Goal: Task Accomplishment & Management: Use online tool/utility

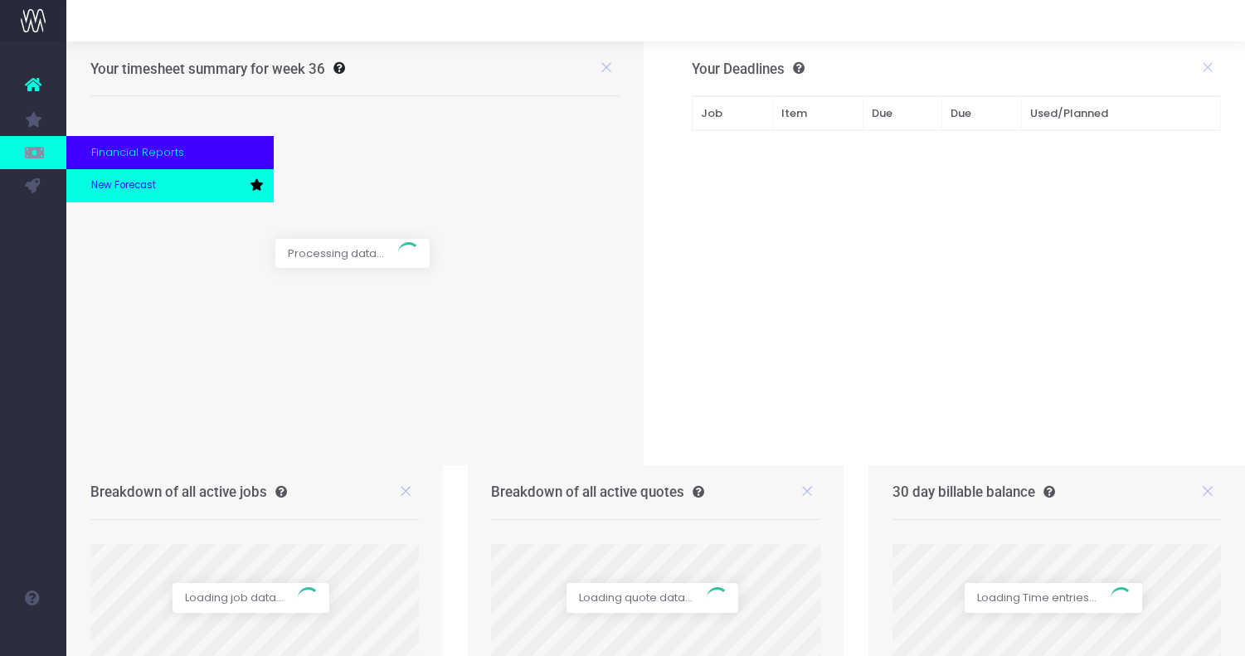
click at [102, 178] on span "New Forecast" at bounding box center [123, 185] width 65 height 15
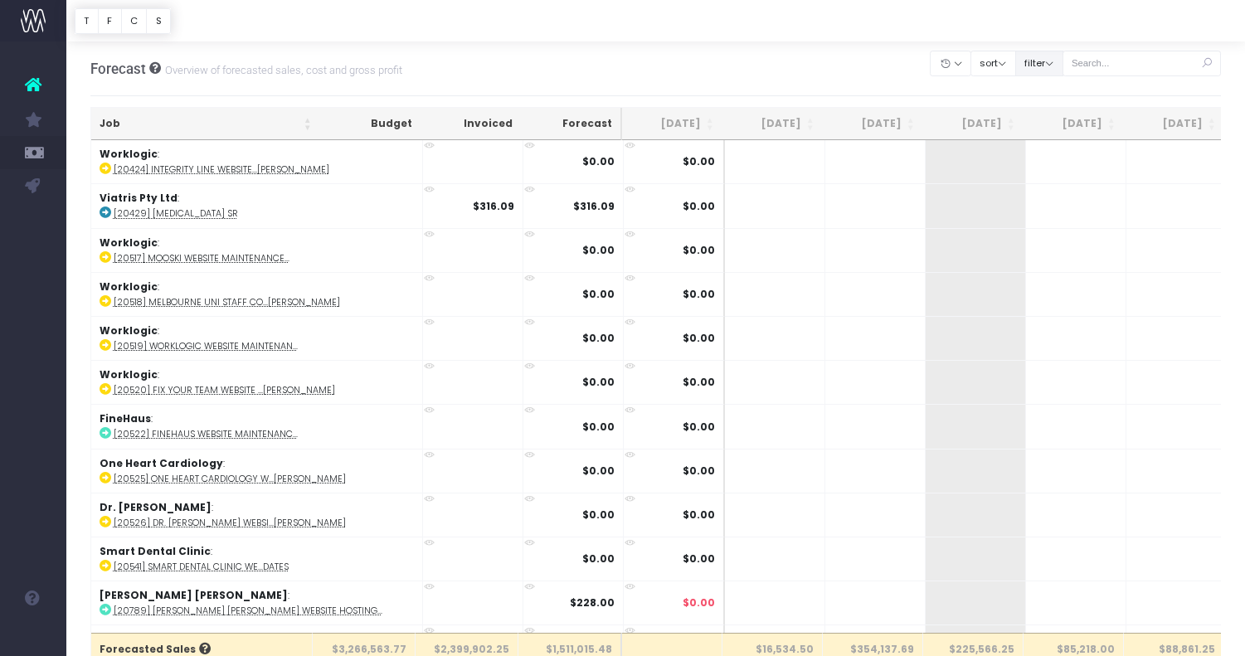
click at [1054, 64] on button "filter" at bounding box center [1039, 64] width 48 height 26
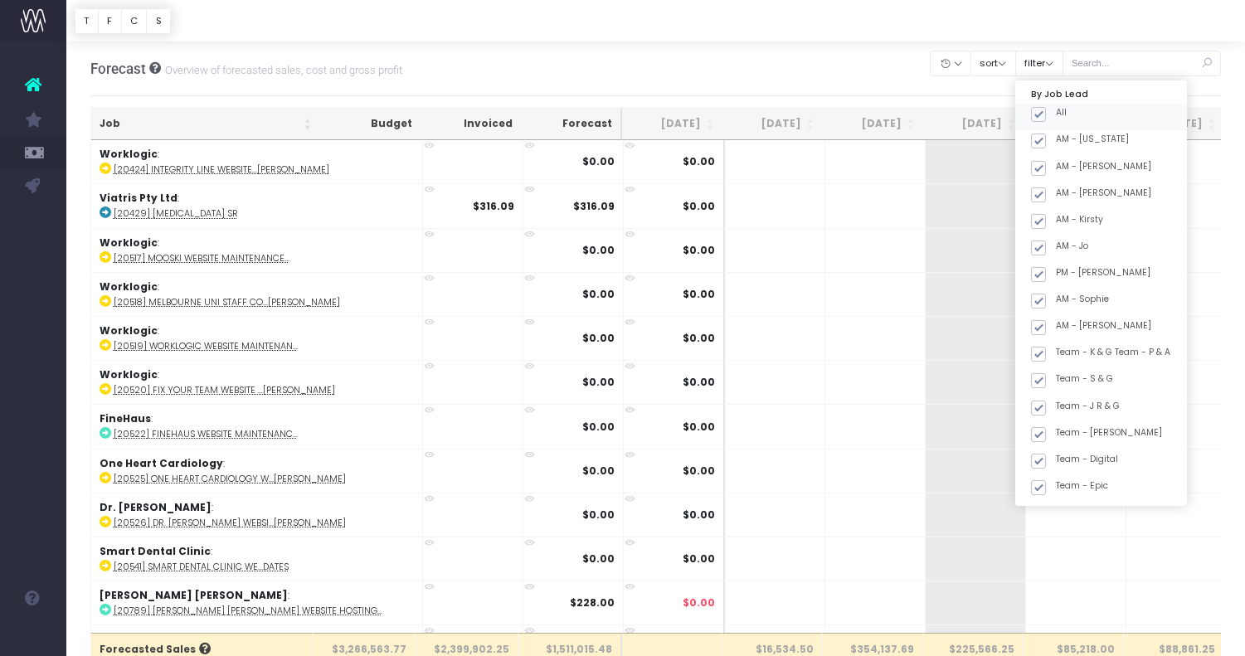
click at [1067, 111] on label "All" at bounding box center [1049, 112] width 36 height 13
click at [1067, 111] on input "All" at bounding box center [1061, 111] width 11 height 11
checkbox input "false"
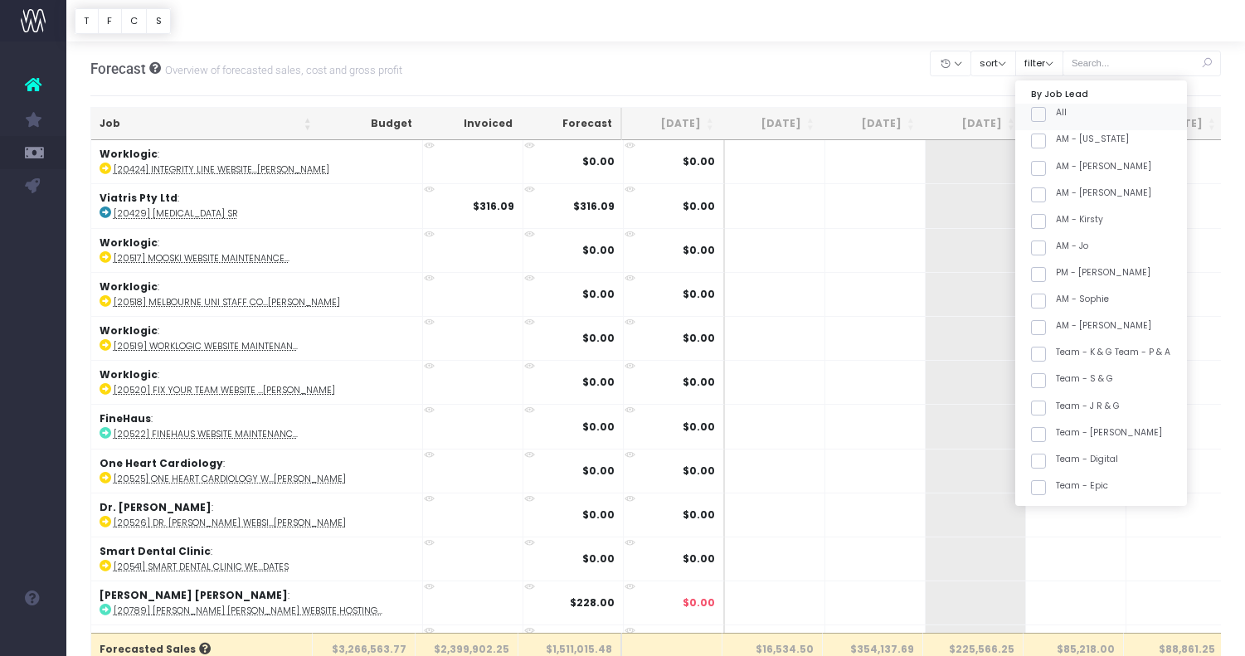
checkbox input "false"
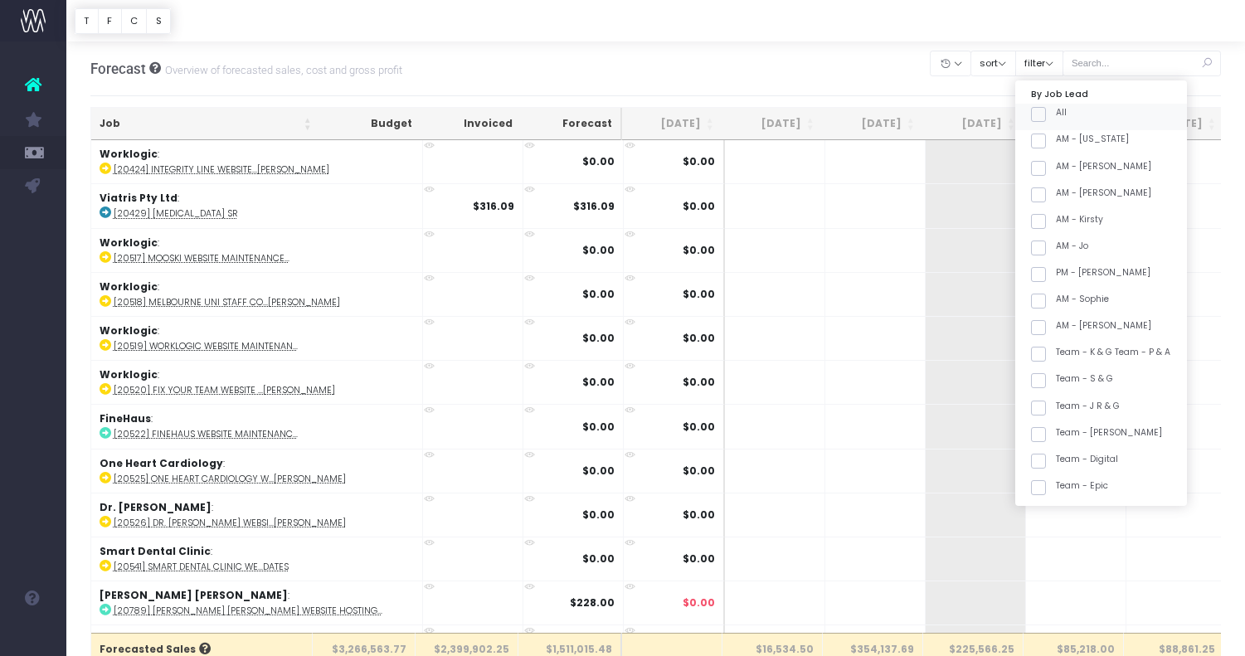
checkbox input "false"
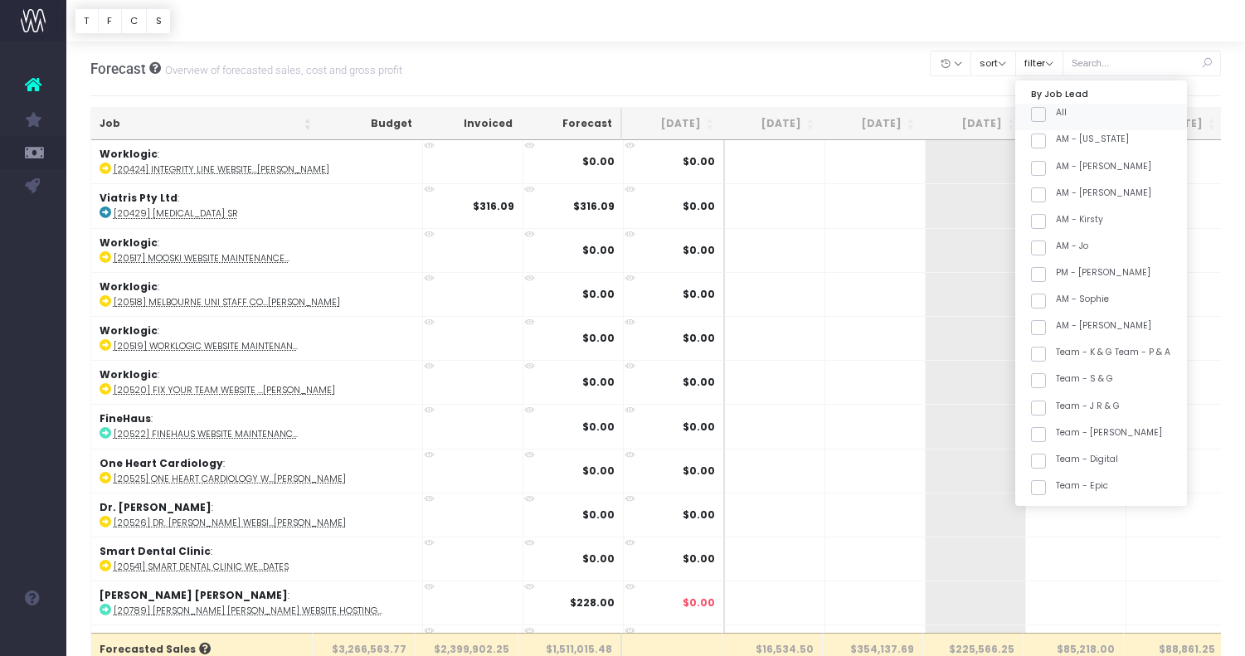
checkbox input "false"
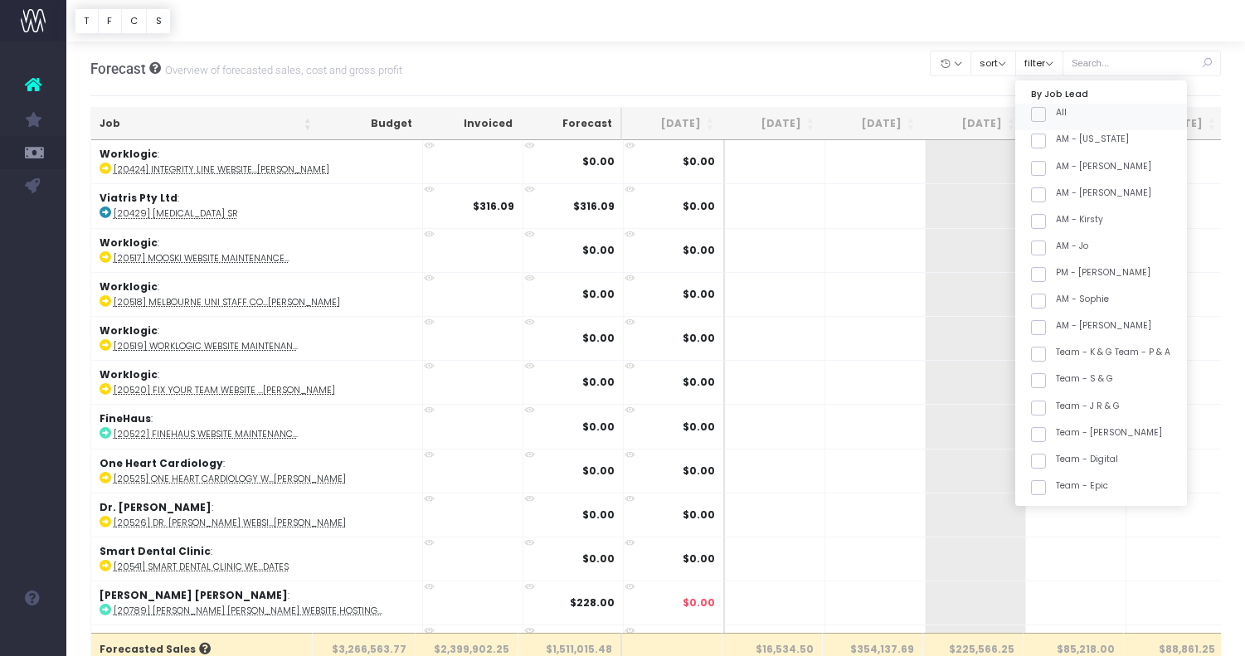
checkbox input "false"
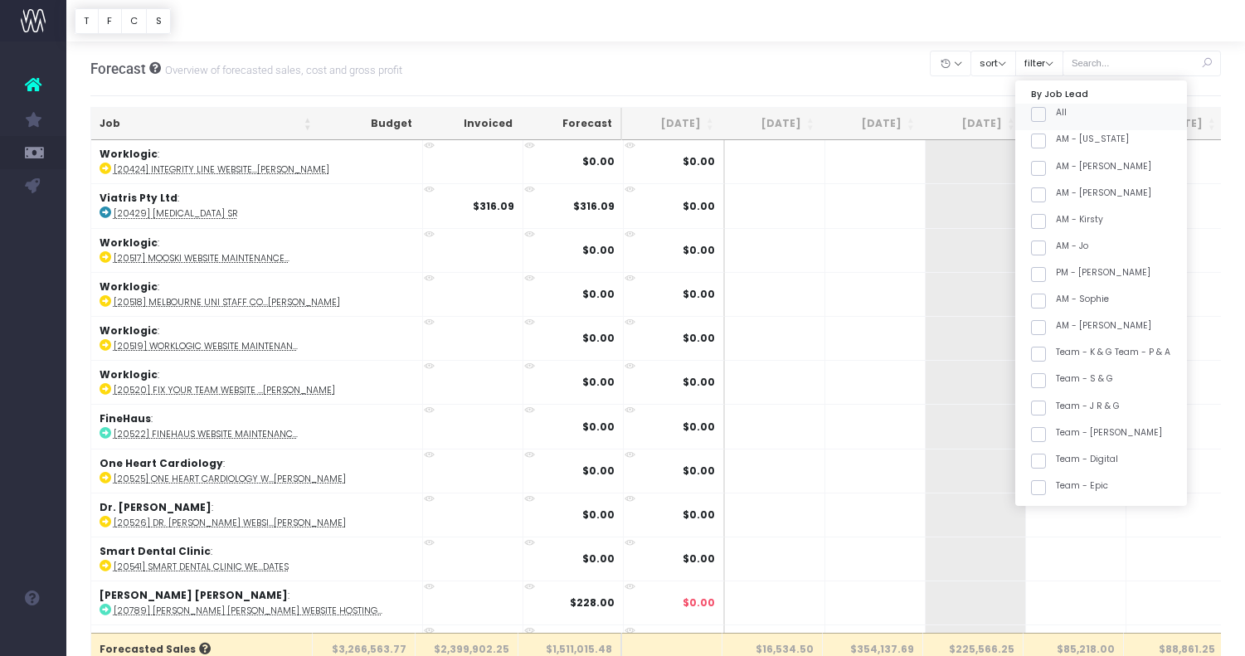
checkbox input "false"
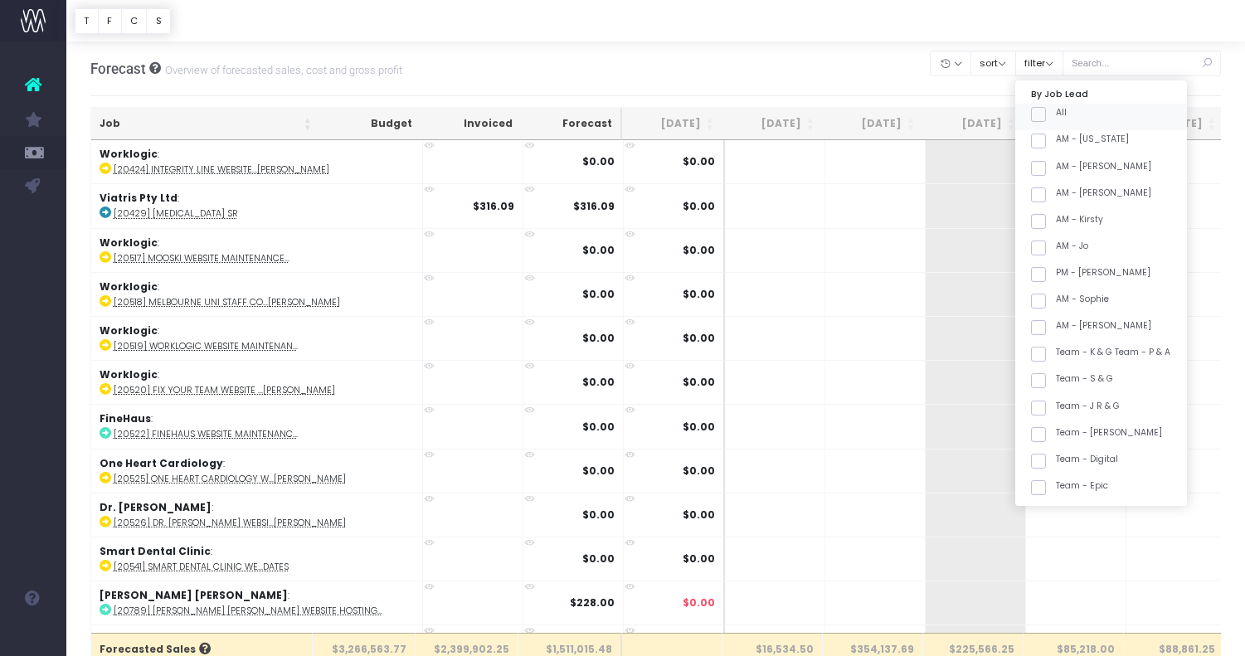
checkbox input "false"
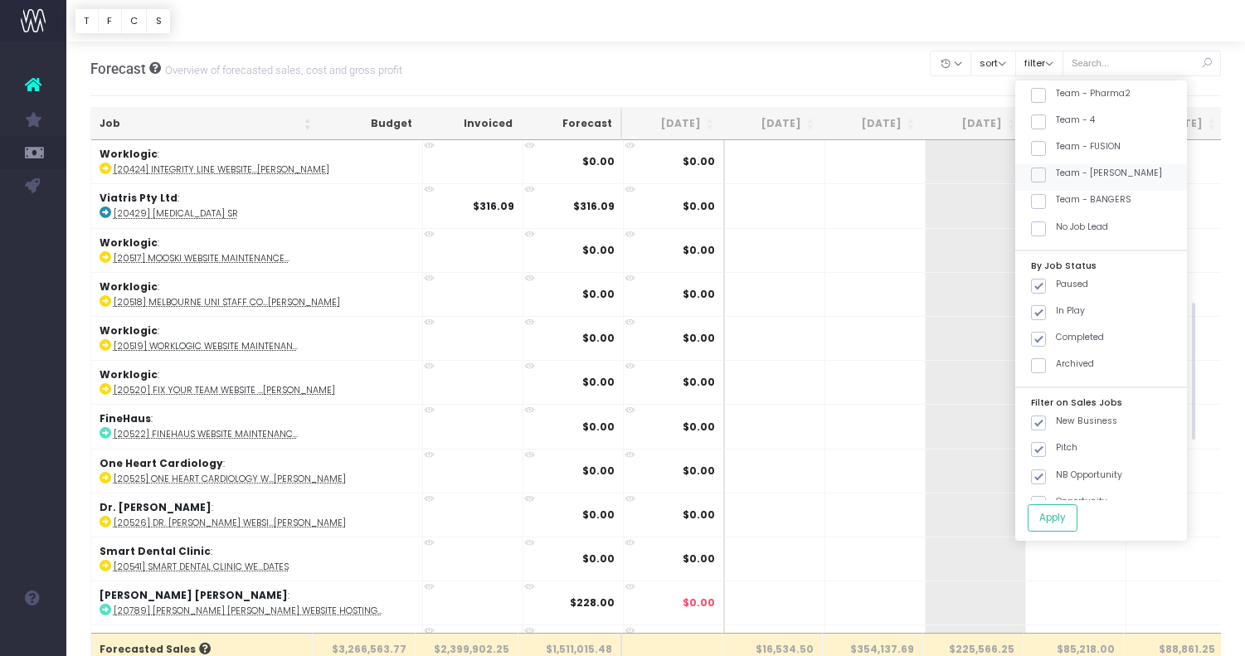
scroll to position [658, 0]
click at [1114, 168] on label "Team - SPICE Girls" at bounding box center [1096, 174] width 131 height 13
click at [1067, 168] on input "Team - SPICE Girls" at bounding box center [1061, 173] width 11 height 11
checkbox input "true"
click at [1071, 513] on button "Apply" at bounding box center [1053, 517] width 50 height 27
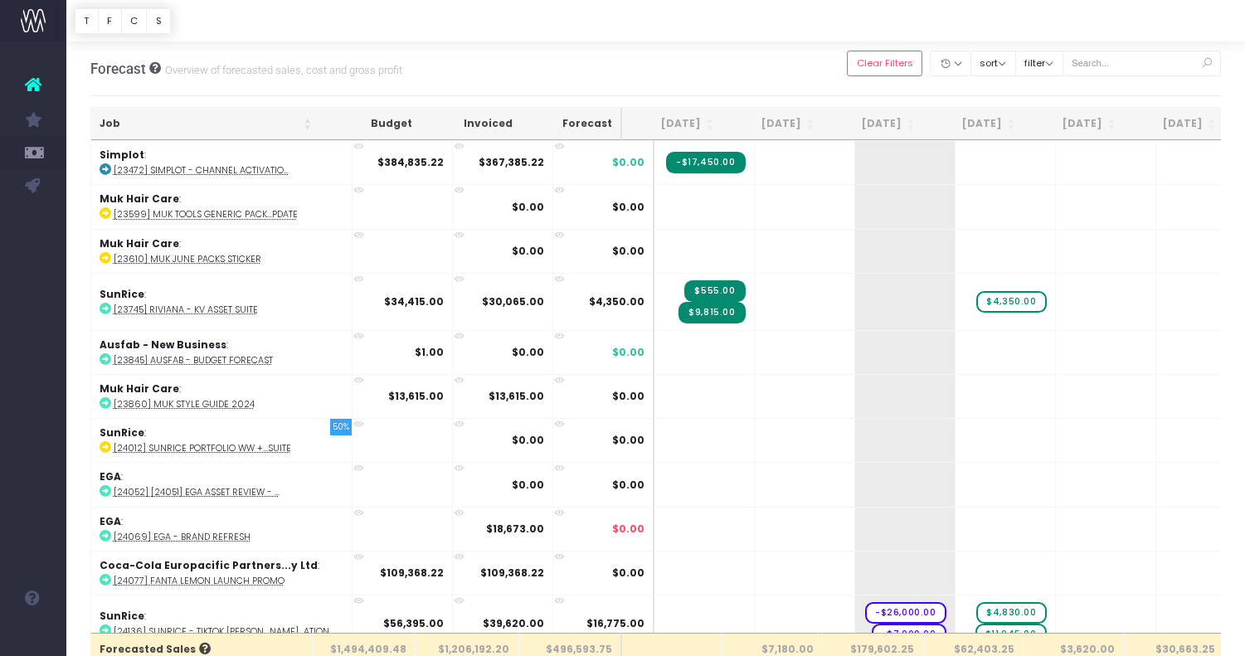
click at [192, 130] on th "Job" at bounding box center [205, 124] width 229 height 32
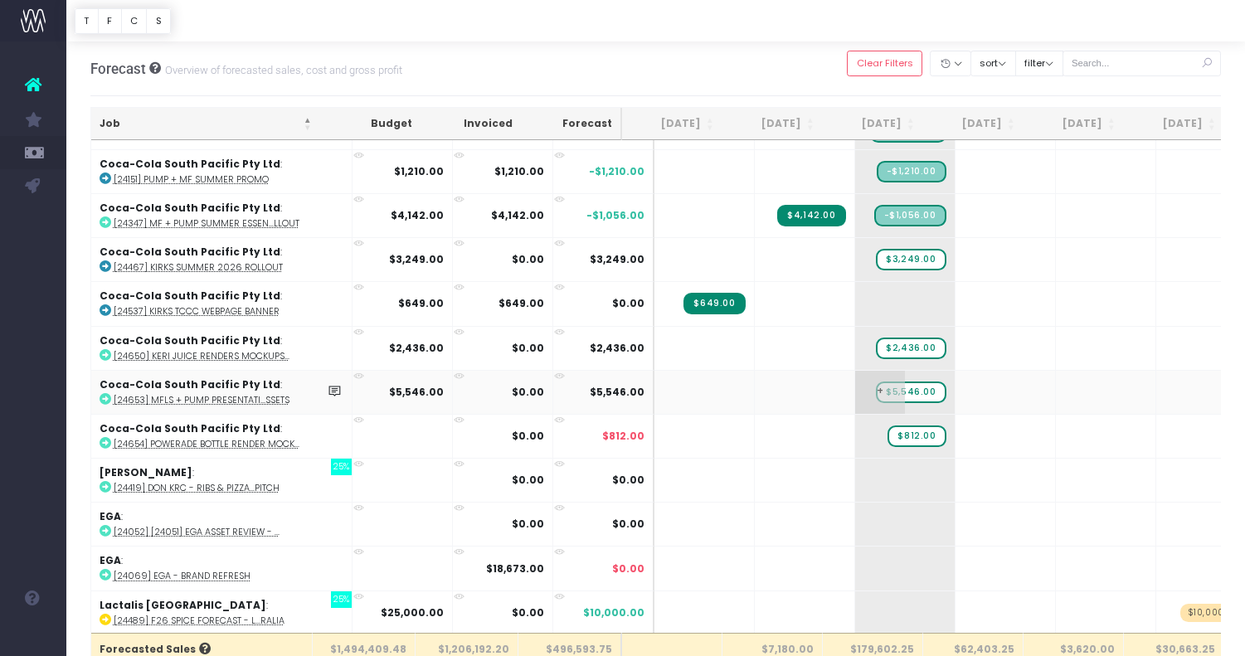
scroll to position [403, 0]
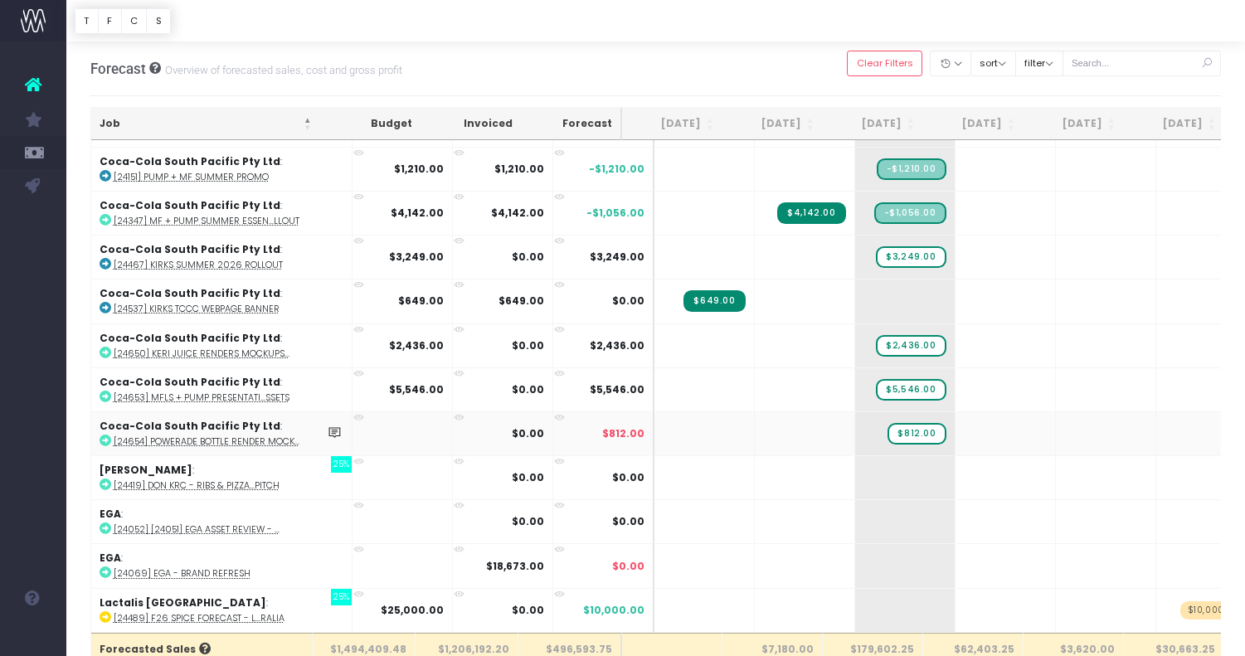
click at [255, 437] on abbr "[24654] Powerade Bottle Render Mock..." at bounding box center [207, 442] width 186 height 12
